Goal: Task Accomplishment & Management: Use online tool/utility

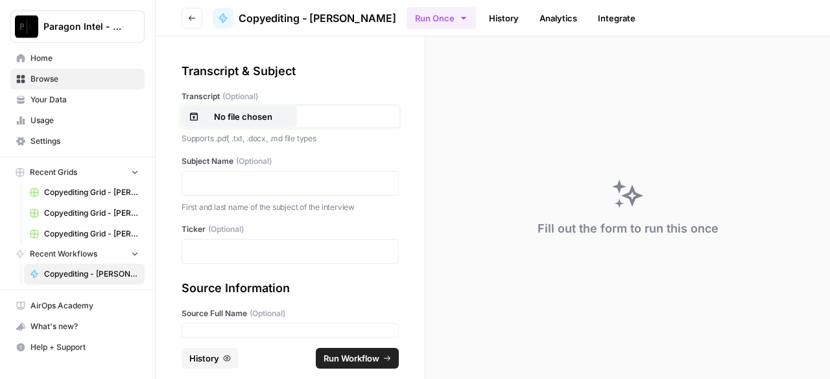
click at [216, 117] on p "No file chosen" at bounding box center [243, 116] width 83 height 13
click at [279, 181] on p at bounding box center [290, 183] width 200 height 13
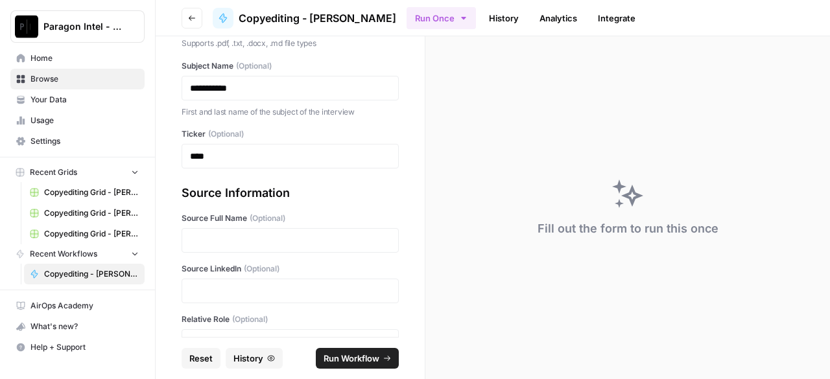
scroll to position [134, 0]
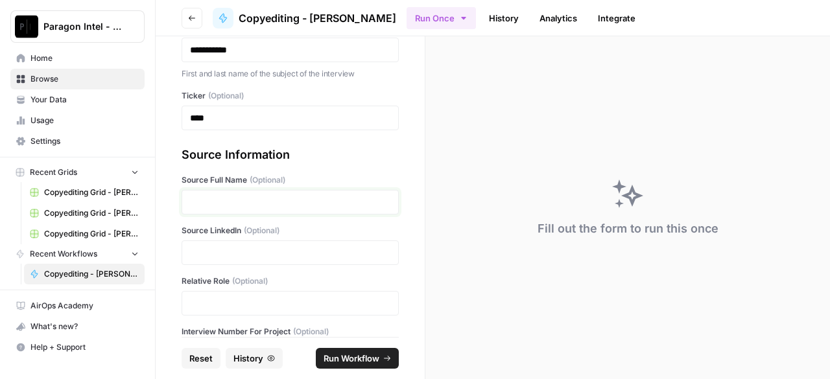
click at [277, 200] on p at bounding box center [290, 202] width 200 height 13
click at [216, 248] on p at bounding box center [290, 252] width 200 height 13
click at [234, 309] on p at bounding box center [290, 303] width 200 height 13
click at [244, 252] on link "**********" at bounding box center [255, 252] width 131 height 9
click at [376, 257] on p "**********" at bounding box center [290, 252] width 200 height 13
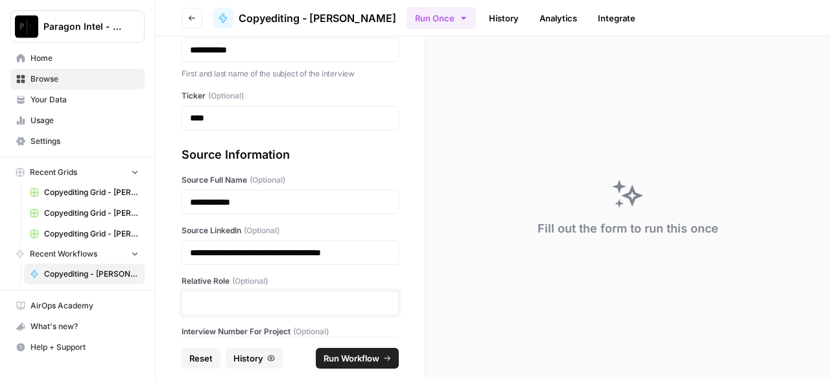
click at [300, 298] on p at bounding box center [290, 303] width 200 height 13
click at [229, 299] on p at bounding box center [290, 303] width 200 height 13
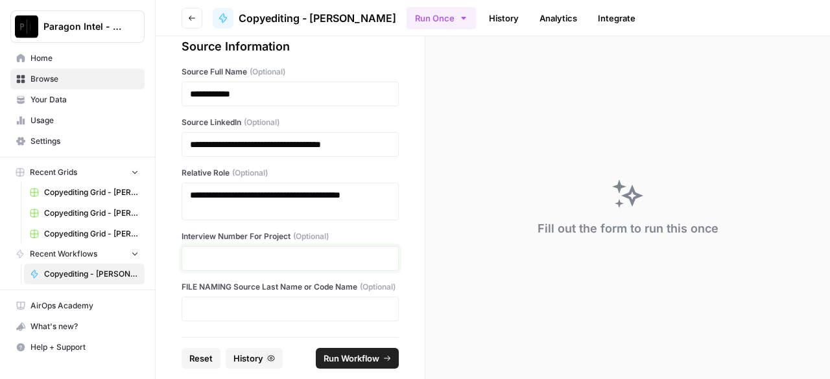
click at [239, 252] on p at bounding box center [290, 258] width 200 height 13
click at [226, 309] on p at bounding box center [290, 309] width 200 height 13
click at [334, 363] on span "Run Workflow" at bounding box center [351, 358] width 56 height 13
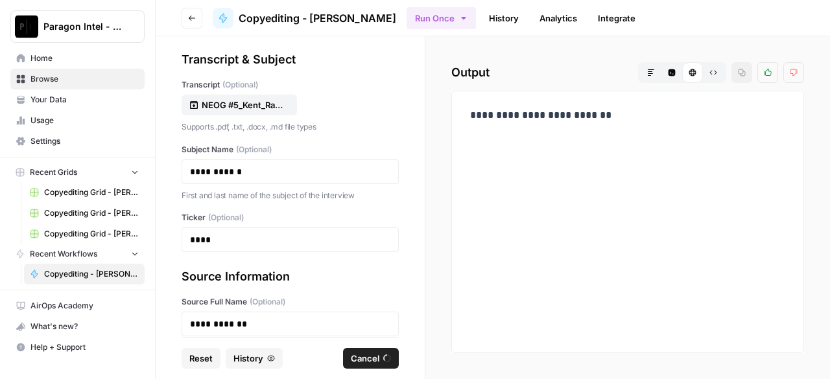
scroll to position [0, 0]
